Goal: Browse casually

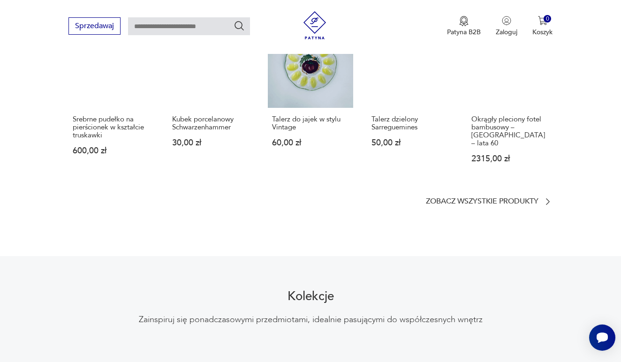
scroll to position [716, 0]
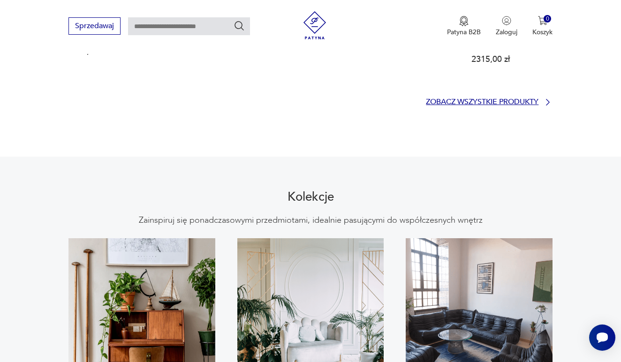
click at [437, 99] on p "Zobacz wszystkie produkty" at bounding box center [482, 102] width 112 height 6
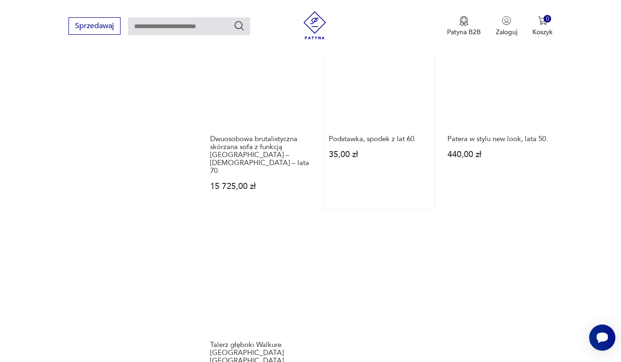
scroll to position [1125, 0]
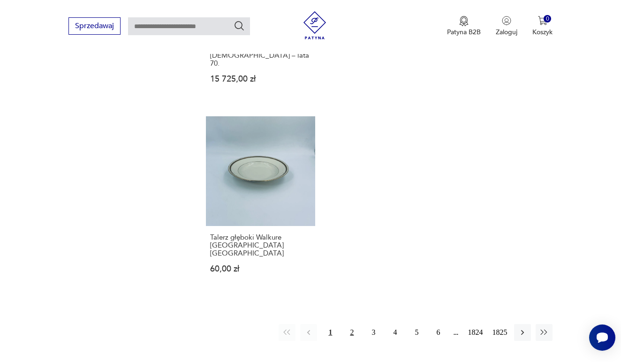
click at [344, 341] on button "2" at bounding box center [351, 332] width 17 height 17
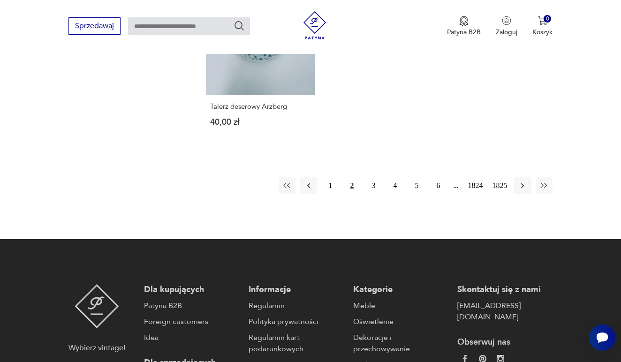
scroll to position [1291, 0]
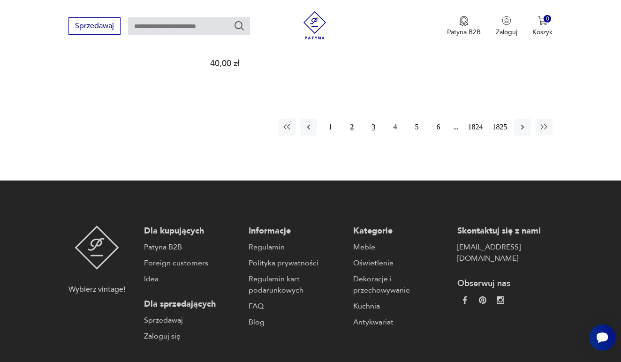
click at [370, 135] on button "3" at bounding box center [373, 127] width 17 height 17
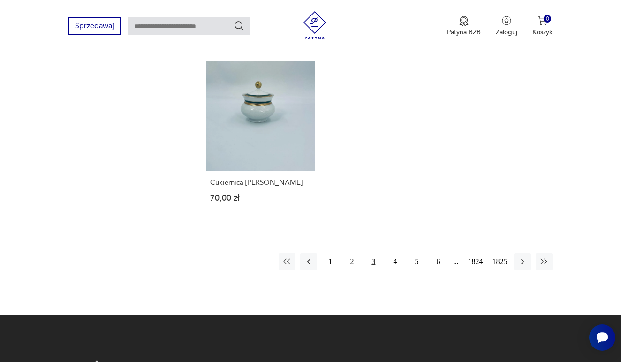
scroll to position [1236, 0]
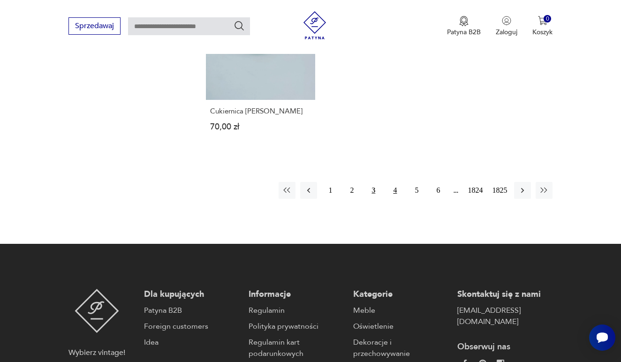
click at [391, 199] on button "4" at bounding box center [394, 190] width 17 height 17
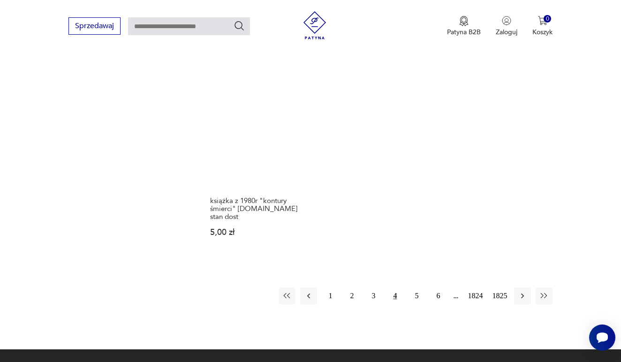
scroll to position [1255, 0]
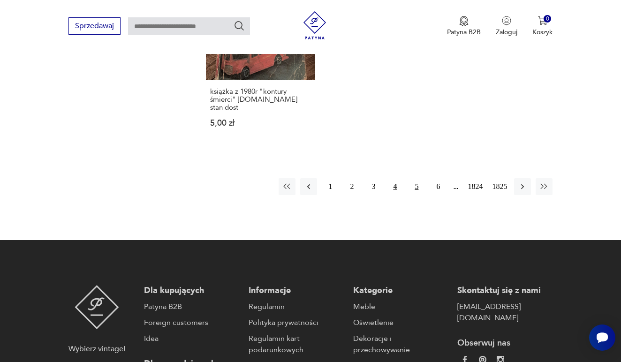
click at [413, 195] on button "5" at bounding box center [416, 186] width 17 height 17
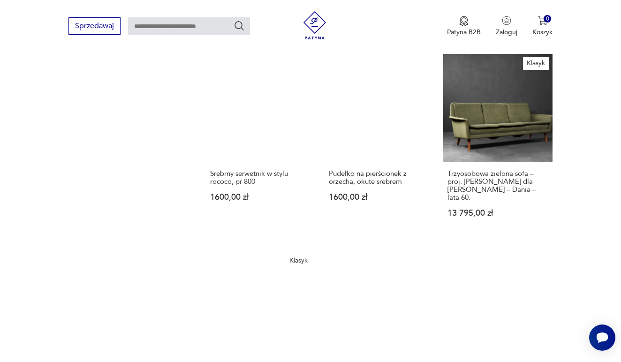
scroll to position [1136, 0]
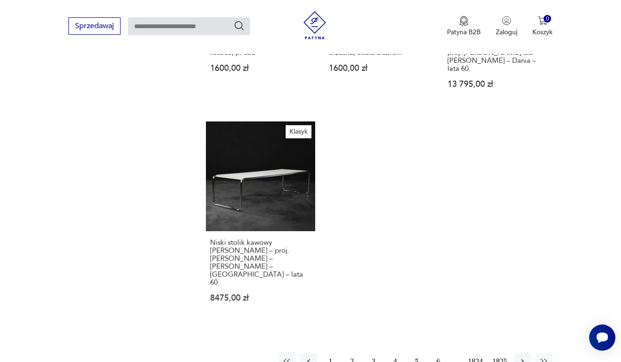
click at [434, 353] on button "6" at bounding box center [437, 361] width 17 height 17
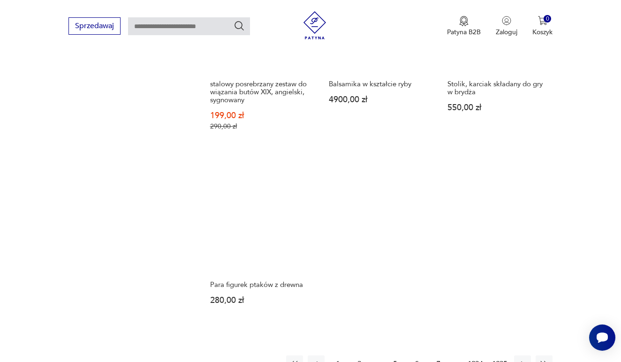
scroll to position [1182, 0]
